Goal: Task Accomplishment & Management: Use online tool/utility

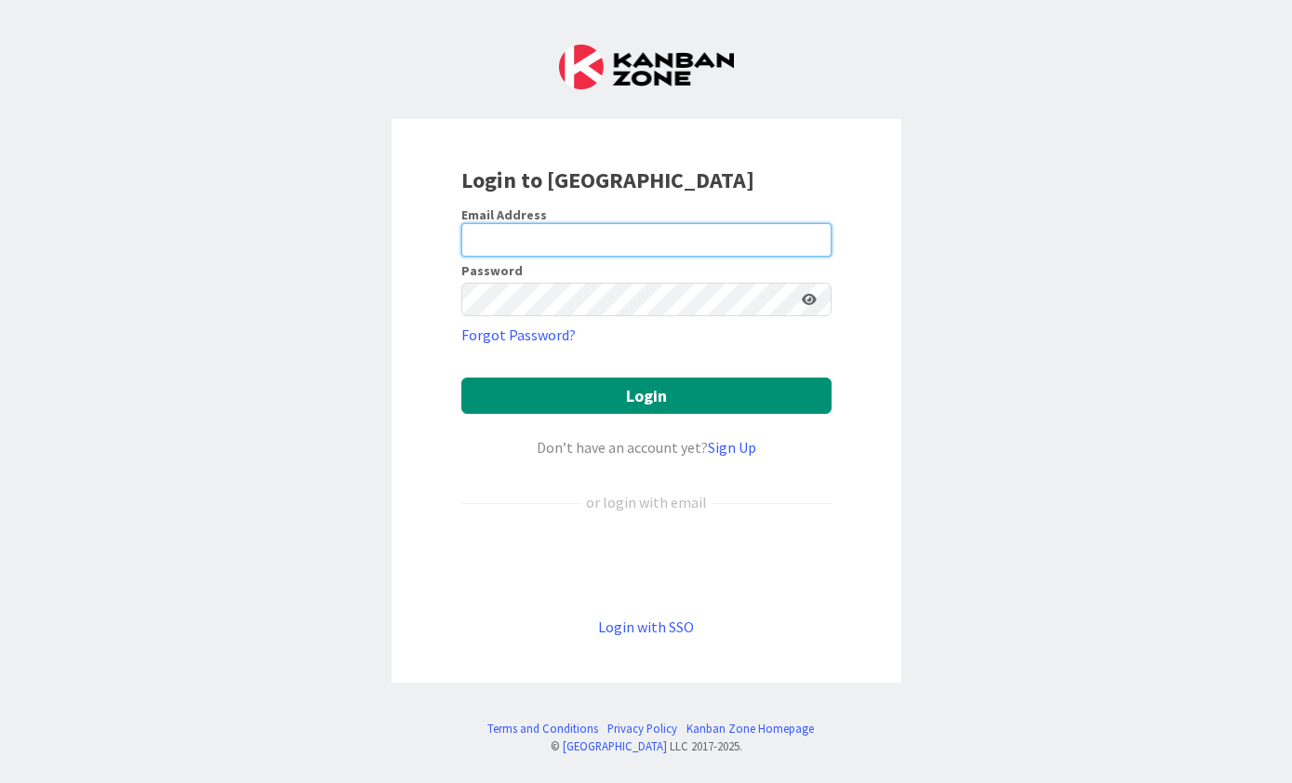
click at [680, 238] on input "email" at bounding box center [646, 239] width 370 height 33
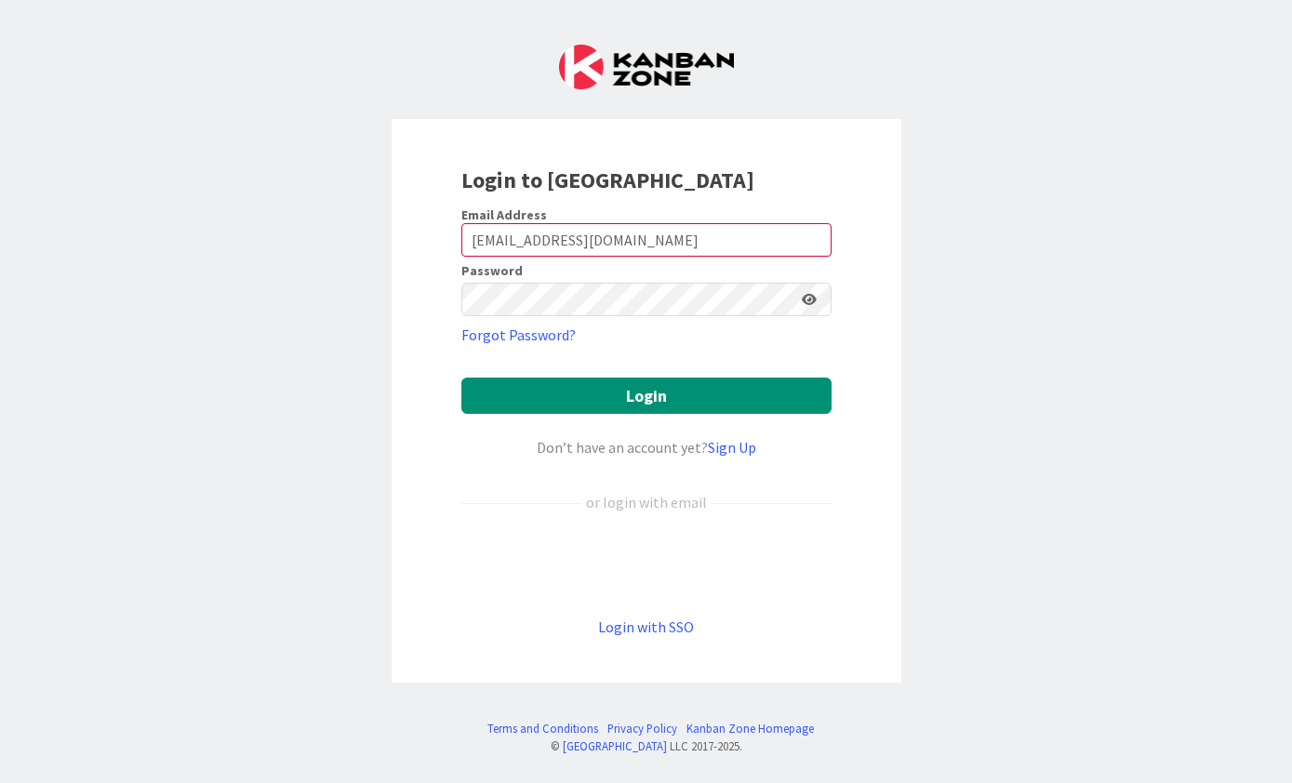
type input "[EMAIL_ADDRESS][DOMAIN_NAME]"
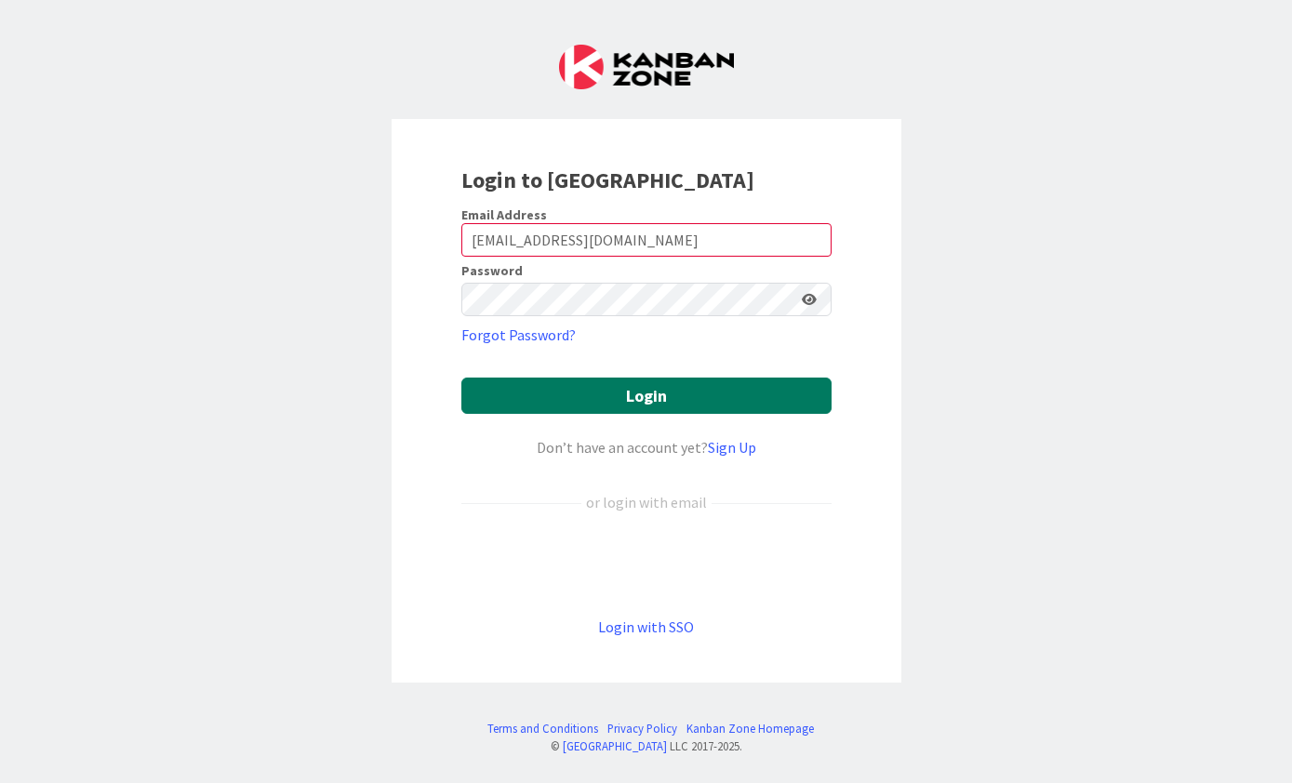
click at [755, 392] on button "Login" at bounding box center [646, 396] width 370 height 36
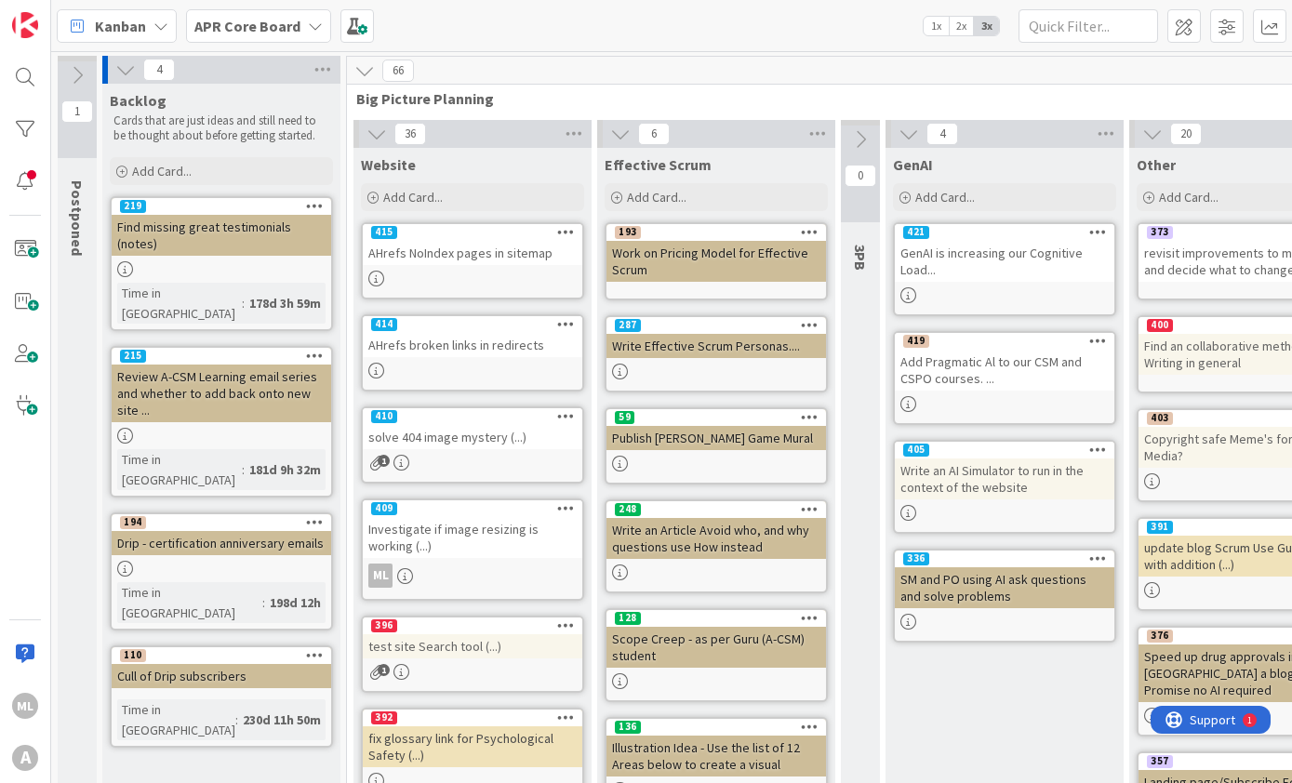
click at [301, 32] on div "APR Core Board" at bounding box center [258, 25] width 145 height 33
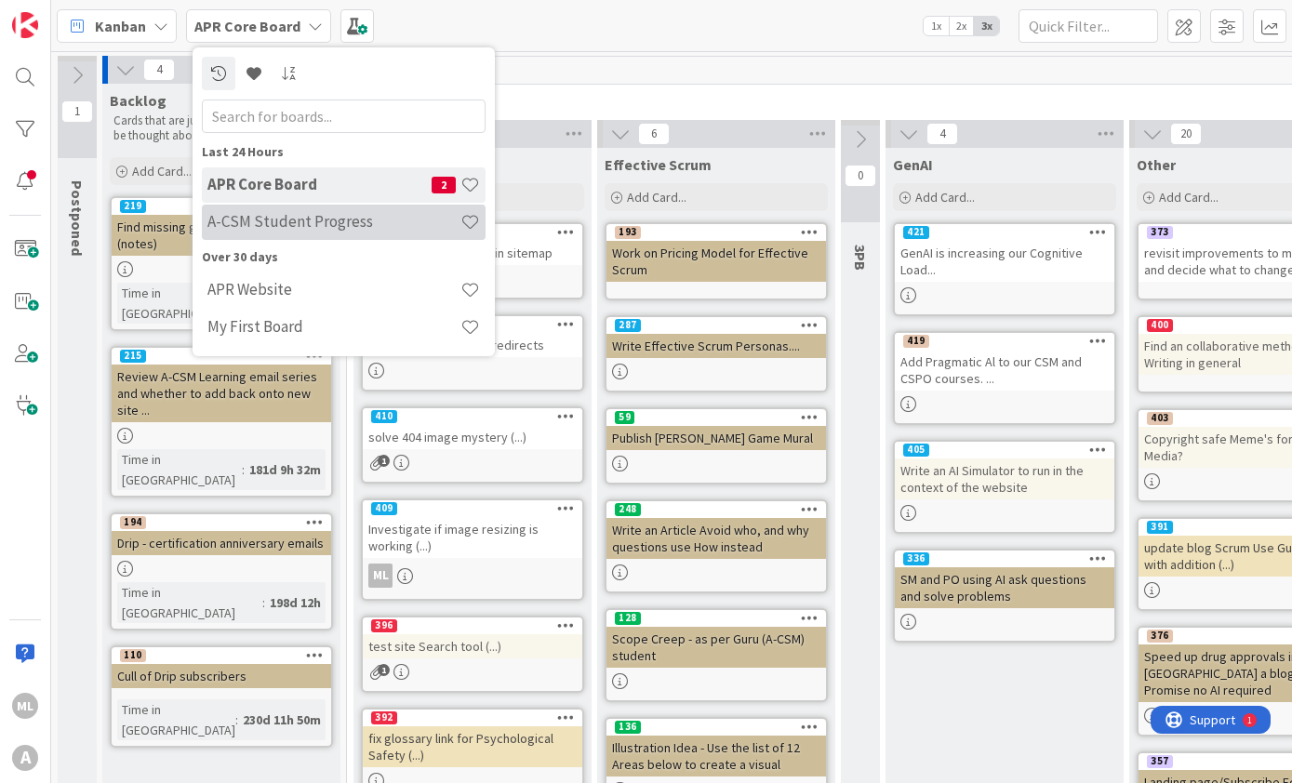
click at [406, 223] on h4 "A-CSM Student Progress" at bounding box center [333, 221] width 253 height 19
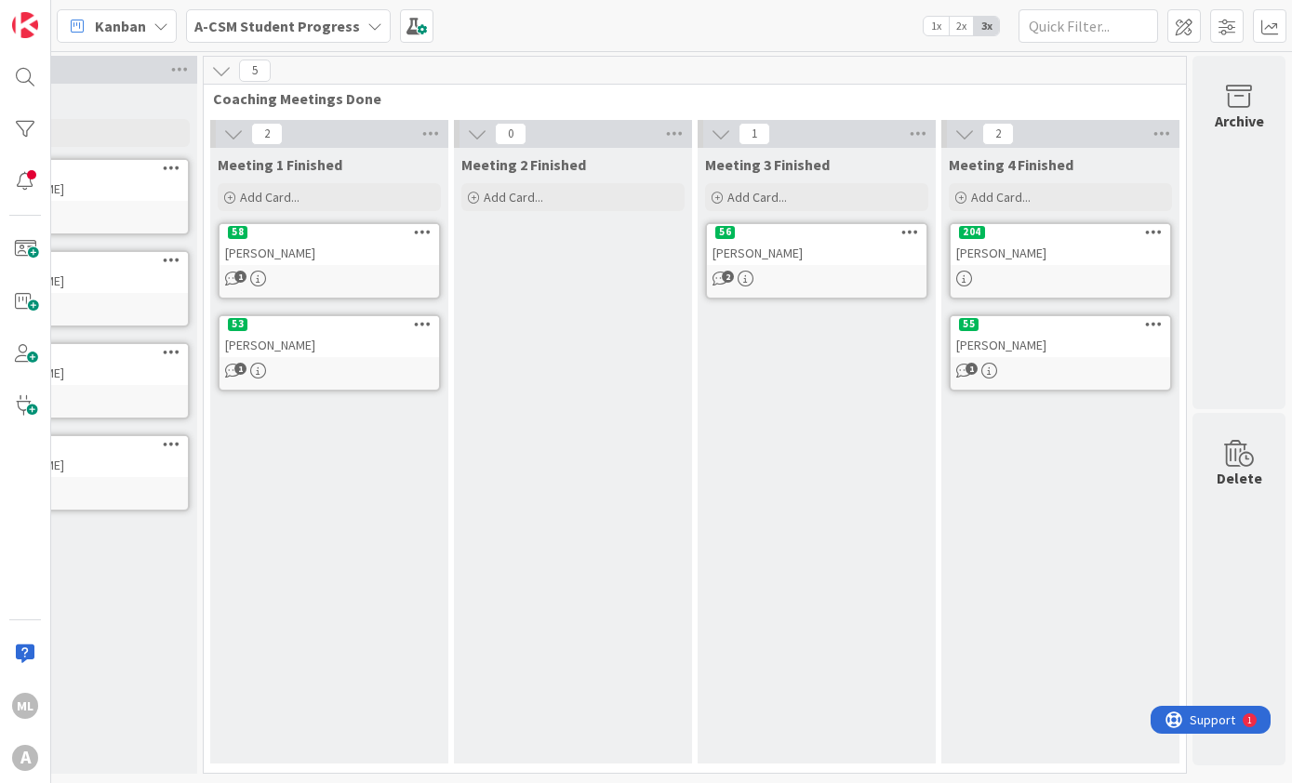
scroll to position [0, 1848]
click at [1154, 238] on icon at bounding box center [1154, 231] width 18 height 13
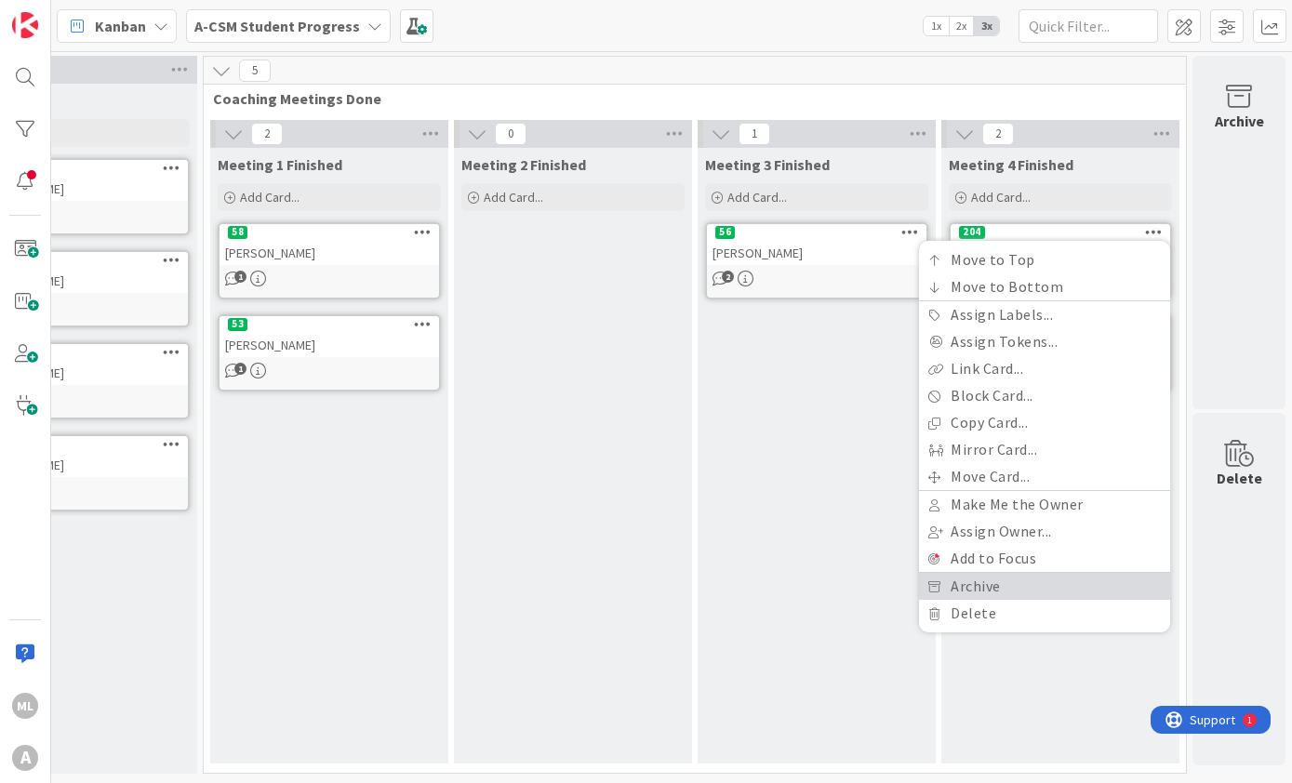
click at [1035, 585] on link "Archive" at bounding box center [1044, 586] width 251 height 27
